Goal: Transaction & Acquisition: Purchase product/service

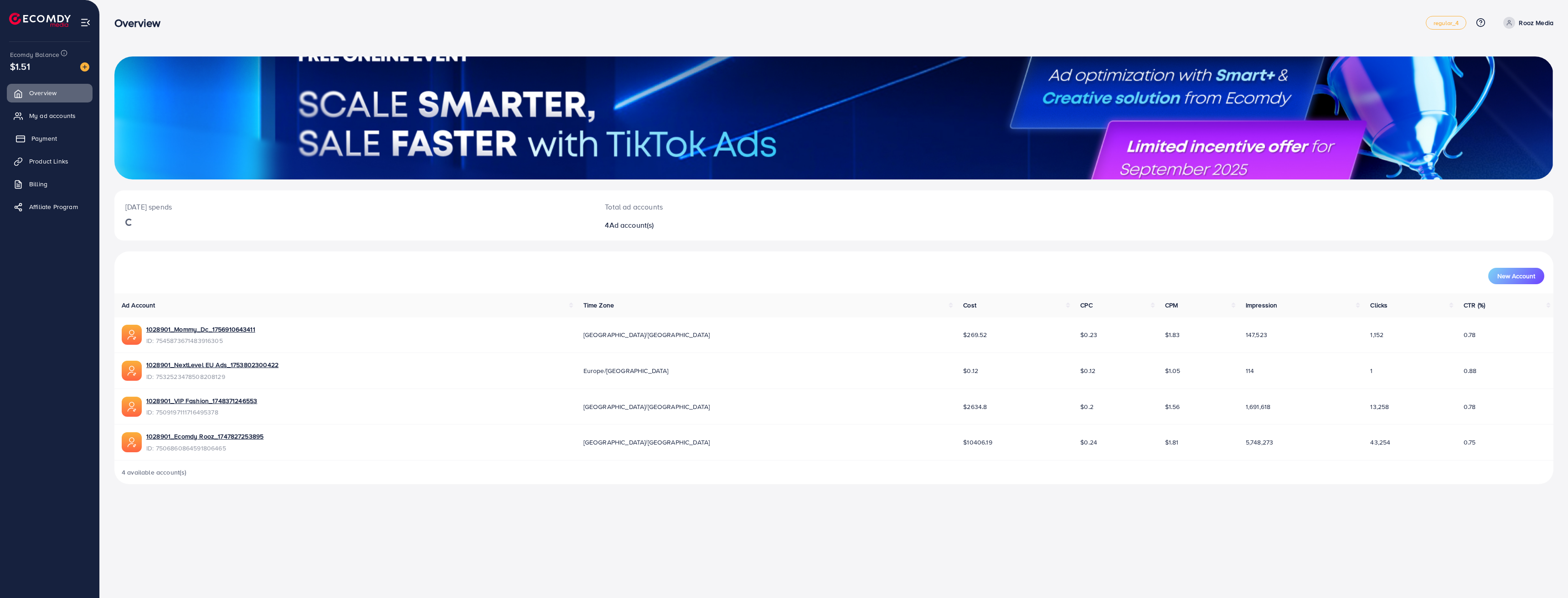
click at [39, 139] on span "Payment" at bounding box center [44, 138] width 26 height 9
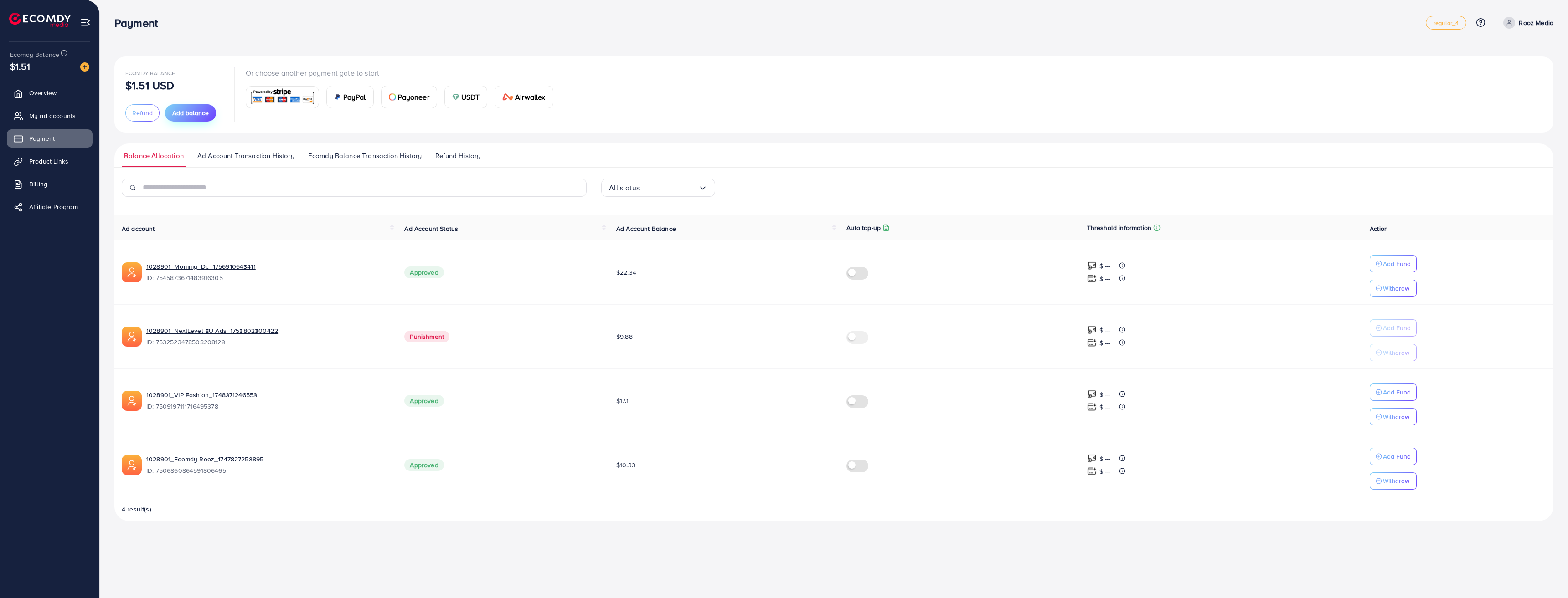
click at [200, 115] on span "Add balance" at bounding box center [191, 113] width 37 height 9
